Goal: Navigation & Orientation: Find specific page/section

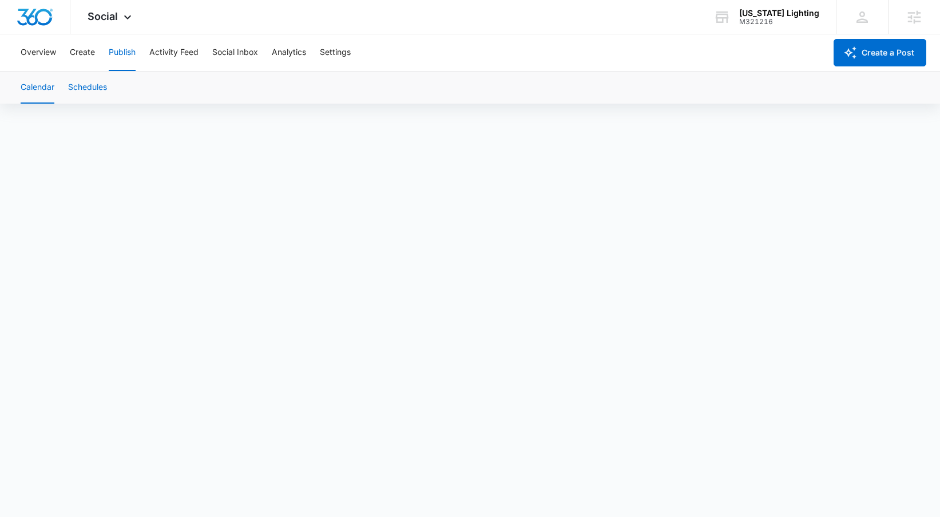
click at [96, 90] on button "Schedules" at bounding box center [87, 88] width 39 height 32
click at [48, 90] on button "Calendar" at bounding box center [38, 88] width 34 height 32
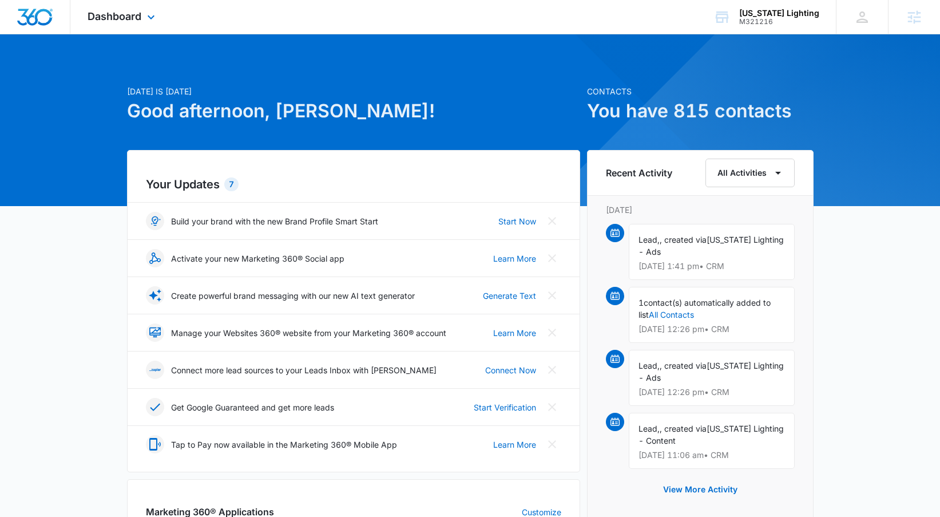
click at [116, 27] on div "Dashboard Apps Reputation Websites Forms CRM Email Social Content Ads Intellige…" at bounding box center [122, 17] width 105 height 34
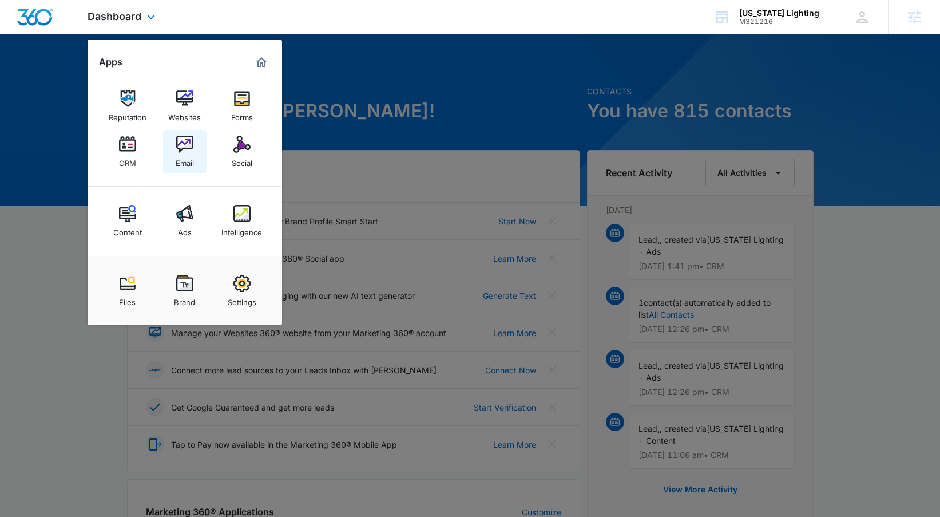
click at [184, 152] on img at bounding box center [184, 144] width 17 height 17
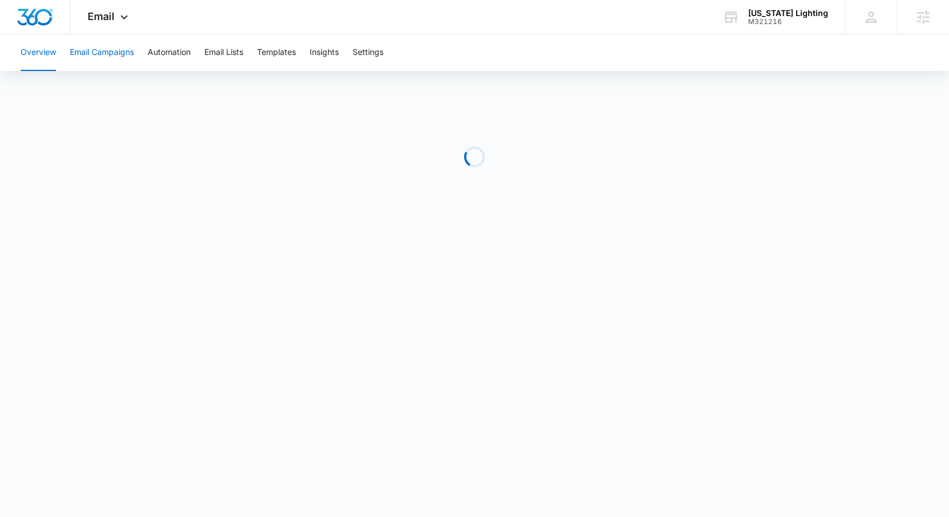
click at [114, 58] on button "Email Campaigns" at bounding box center [102, 52] width 64 height 37
click at [121, 21] on icon at bounding box center [124, 20] width 14 height 14
